Goal: Check status: Check status

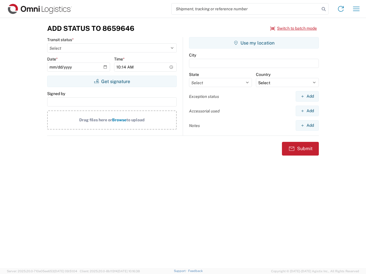
click at [246, 9] on input "search" at bounding box center [246, 8] width 148 height 11
click at [324, 9] on icon at bounding box center [324, 9] width 8 height 8
click at [341, 9] on icon at bounding box center [340, 8] width 9 height 9
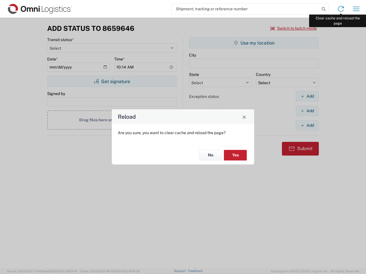
click at [356, 9] on div "Reload Are you sure, you want to clear cache and reload the page? No Yes" at bounding box center [183, 137] width 366 height 274
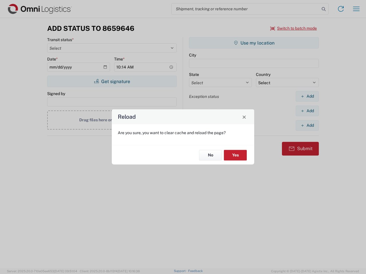
click at [294, 28] on div "Reload Are you sure, you want to clear cache and reload the page? No Yes" at bounding box center [183, 137] width 366 height 274
click at [112, 81] on div "Reload Are you sure, you want to clear cache and reload the page? No Yes" at bounding box center [183, 137] width 366 height 274
click at [254, 43] on div "Reload Are you sure, you want to clear cache and reload the page? No Yes" at bounding box center [183, 137] width 366 height 274
click at [307, 96] on div "Reload Are you sure, you want to clear cache and reload the page? No Yes" at bounding box center [183, 137] width 366 height 274
click at [307, 111] on div "Reload Are you sure, you want to clear cache and reload the page? No Yes" at bounding box center [183, 137] width 366 height 274
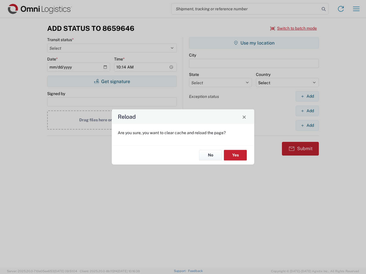
click at [307, 126] on div "Reload Are you sure, you want to clear cache and reload the page? No Yes" at bounding box center [183, 137] width 366 height 274
